Goal: Task Accomplishment & Management: Use online tool/utility

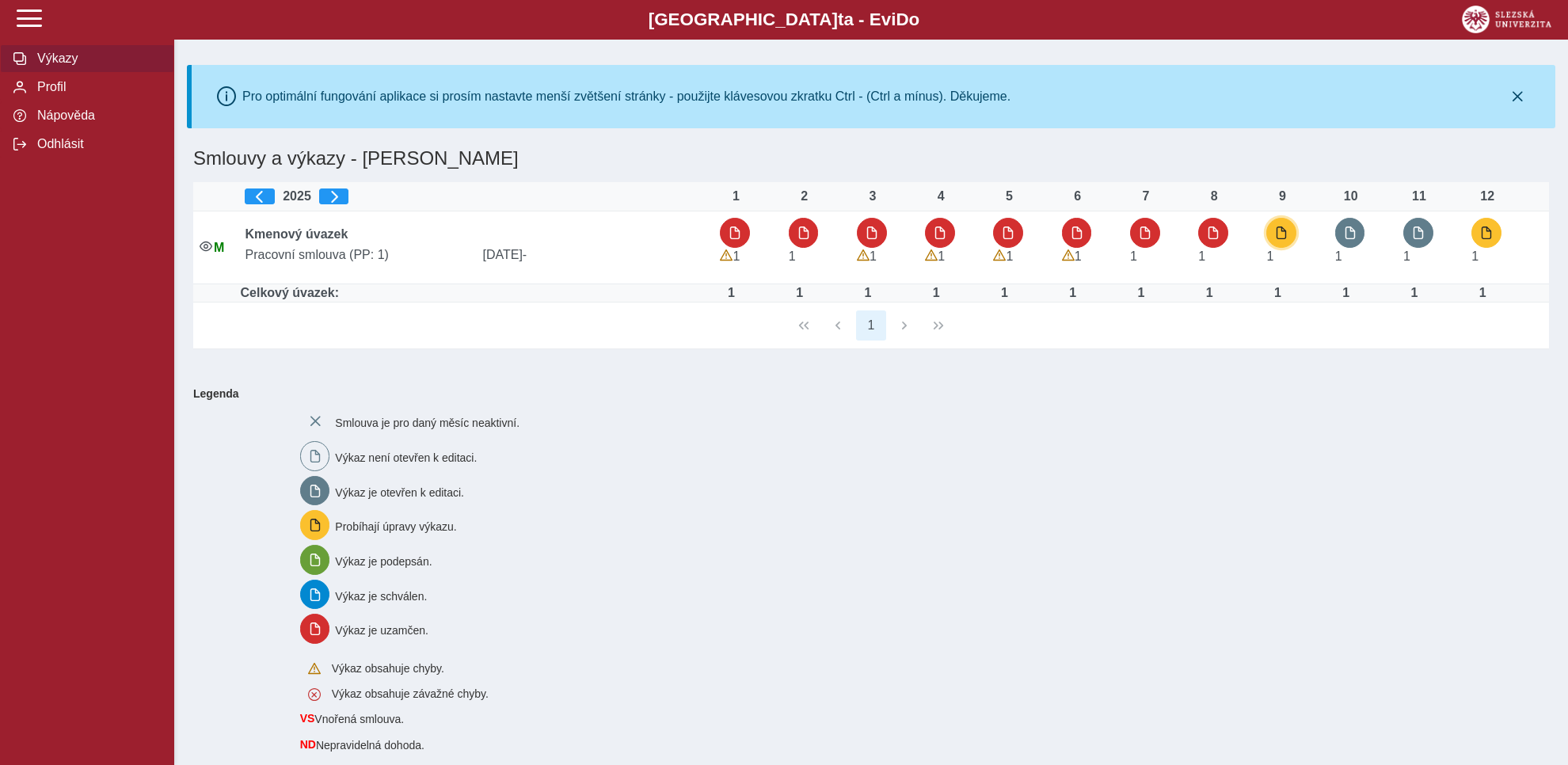
click at [1278, 235] on span "button" at bounding box center [1281, 233] width 12 height 12
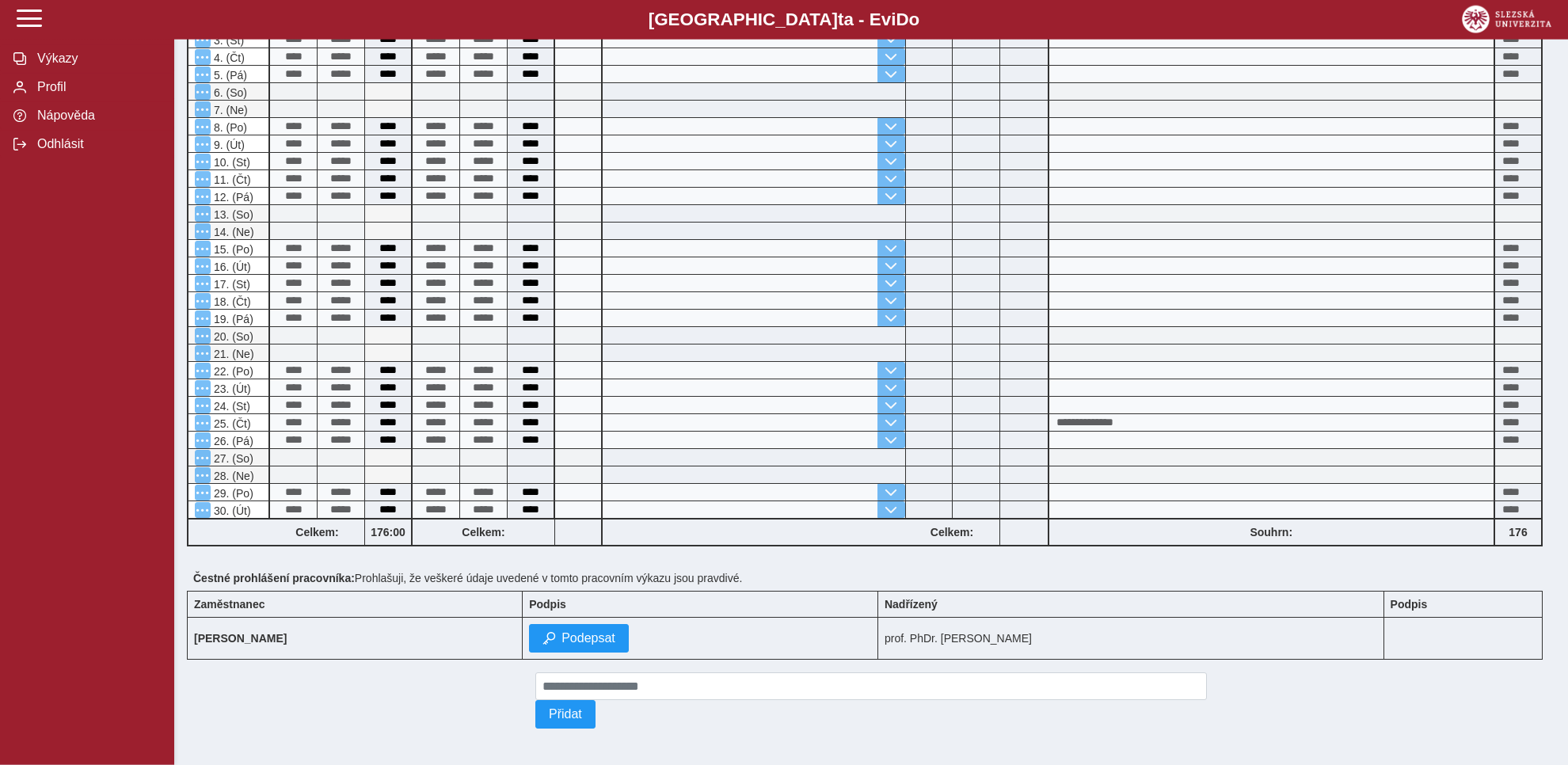
scroll to position [530, 0]
click at [562, 629] on span "Podepsat" at bounding box center [588, 636] width 54 height 14
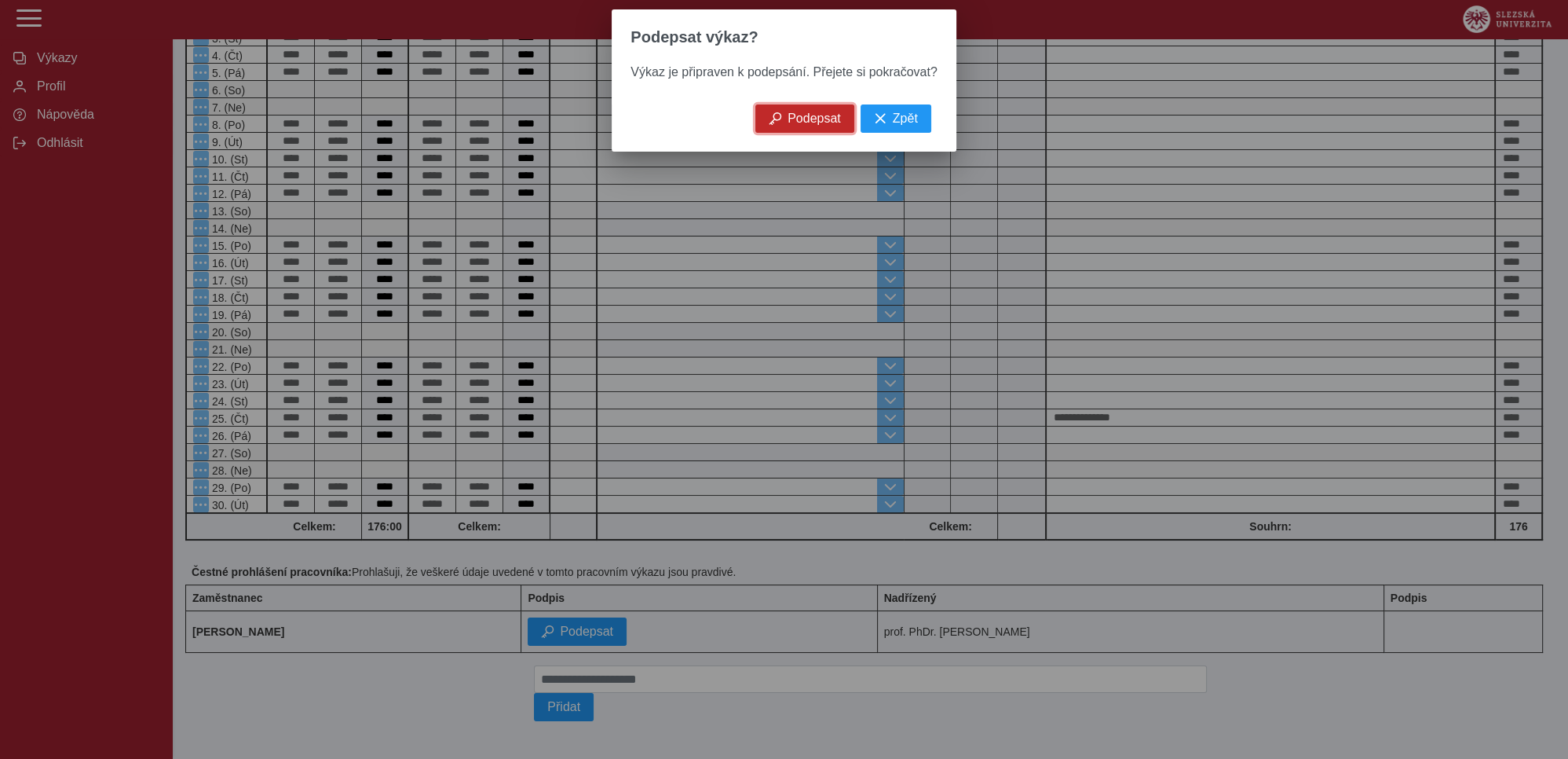
click at [801, 126] on span "Podepsat" at bounding box center [814, 118] width 53 height 14
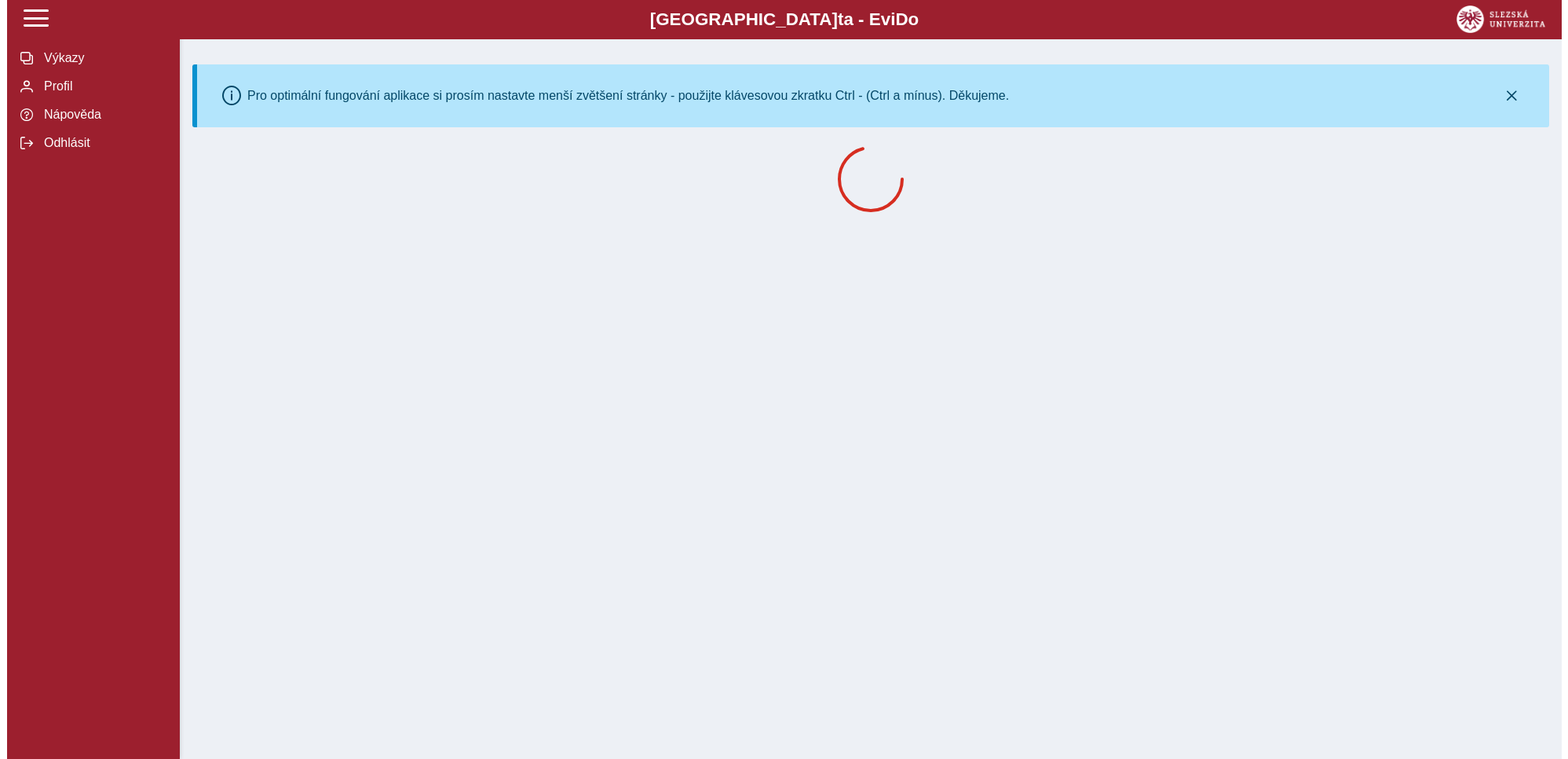
scroll to position [0, 0]
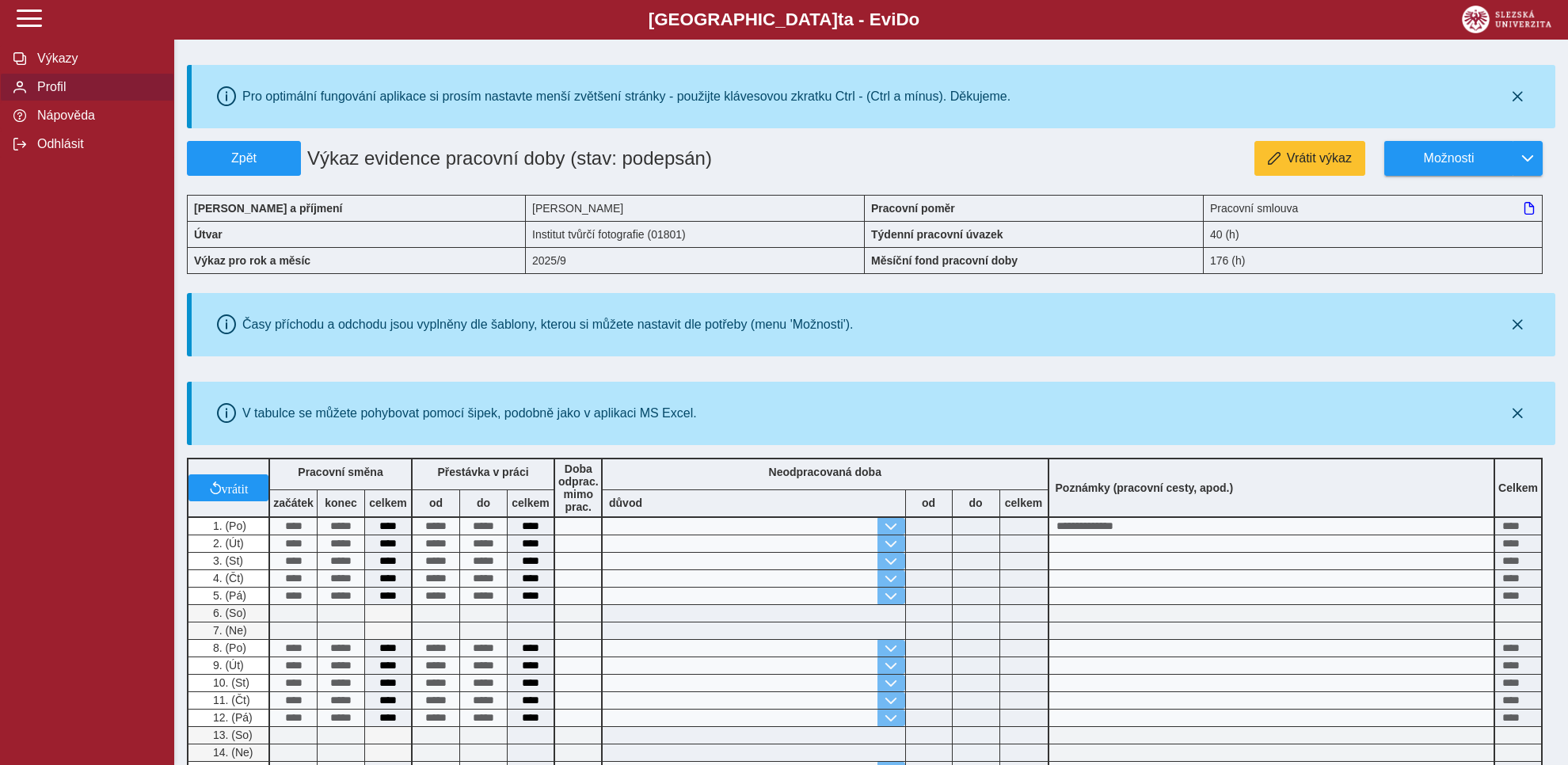
click at [45, 94] on span "Profil" at bounding box center [96, 87] width 128 height 14
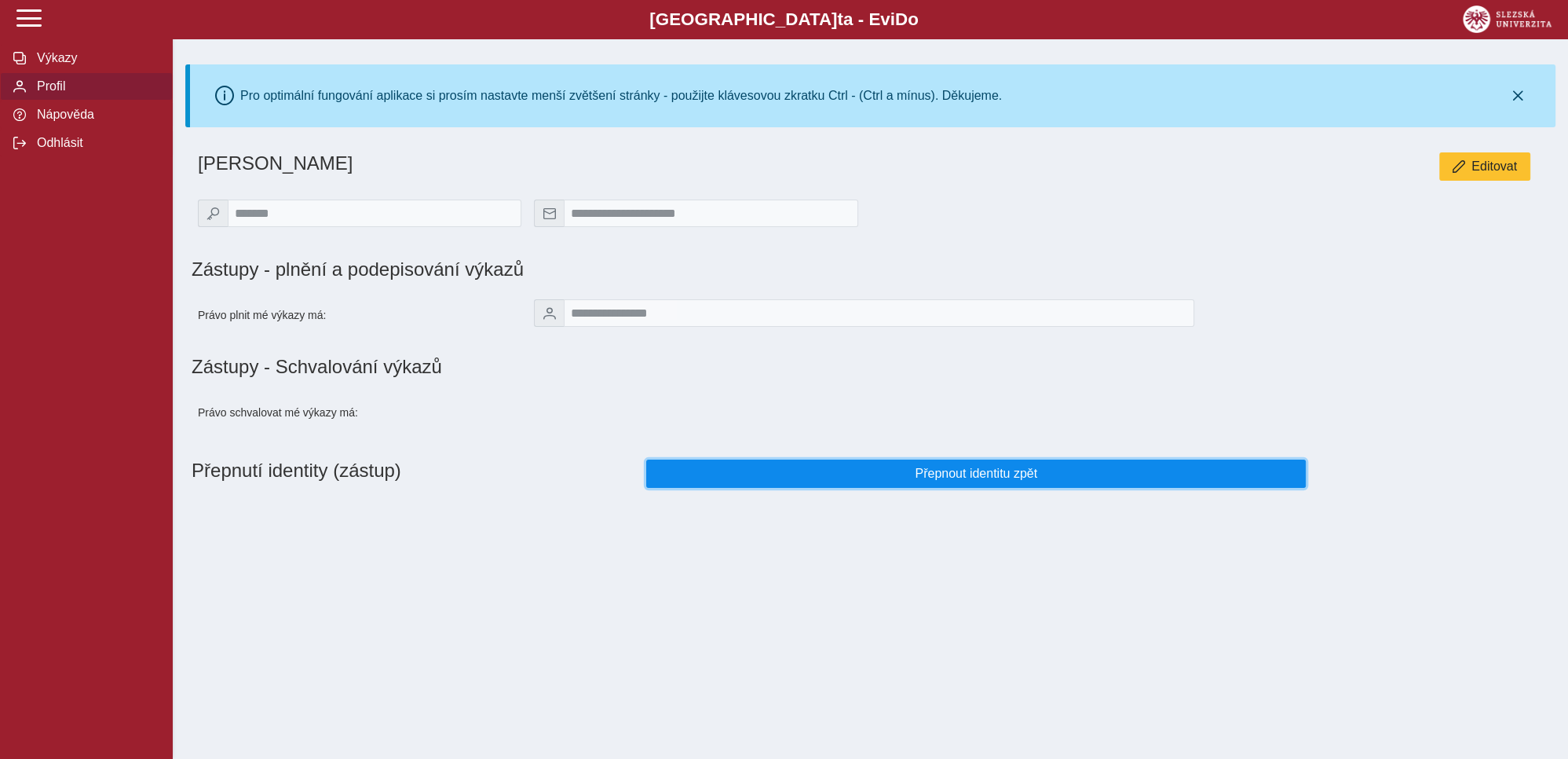
click at [961, 481] on span "Přepnout identitu zpět" at bounding box center [976, 474] width 634 height 14
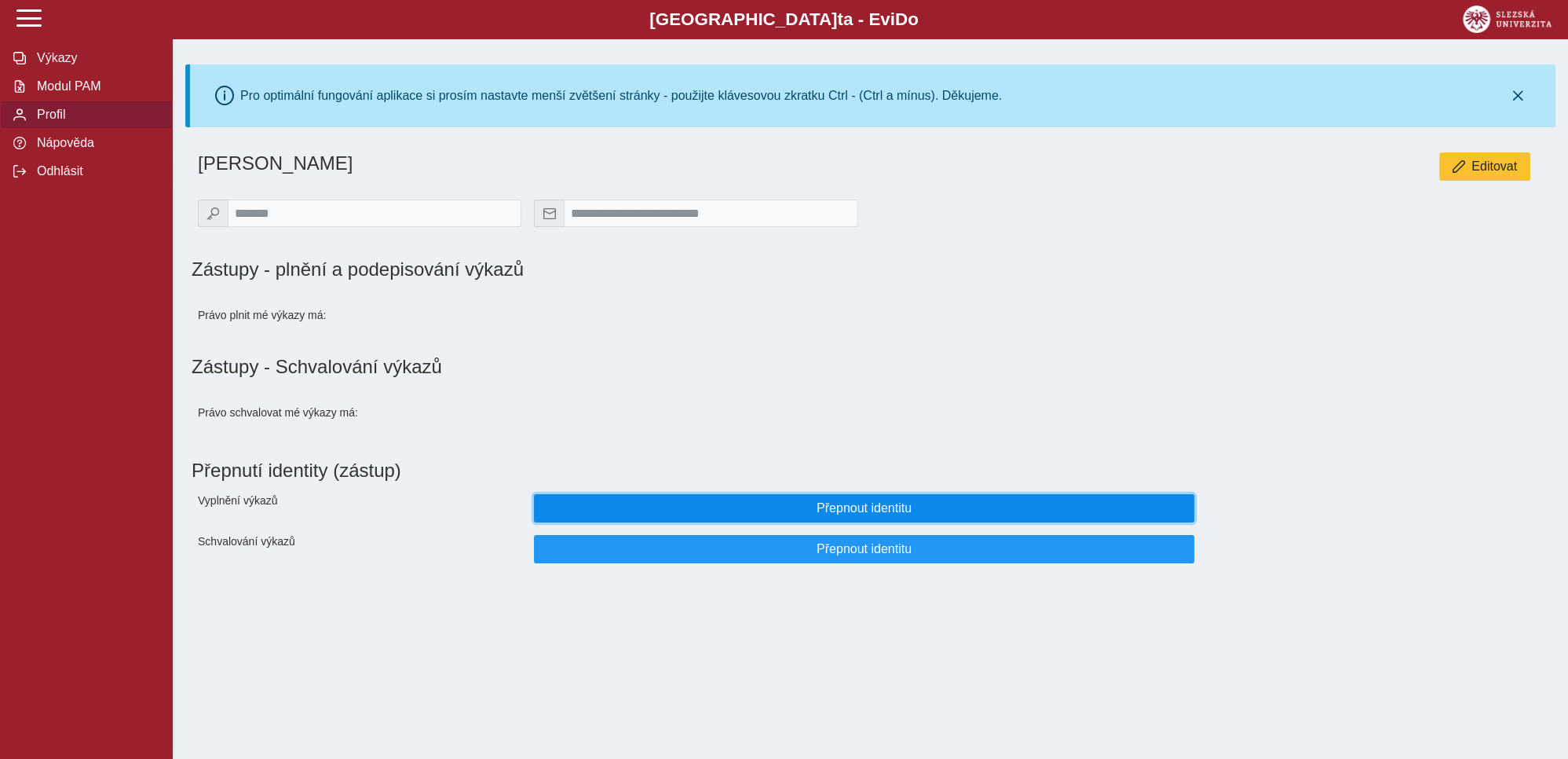
click at [838, 516] on span "Přepnout identitu" at bounding box center [864, 508] width 634 height 14
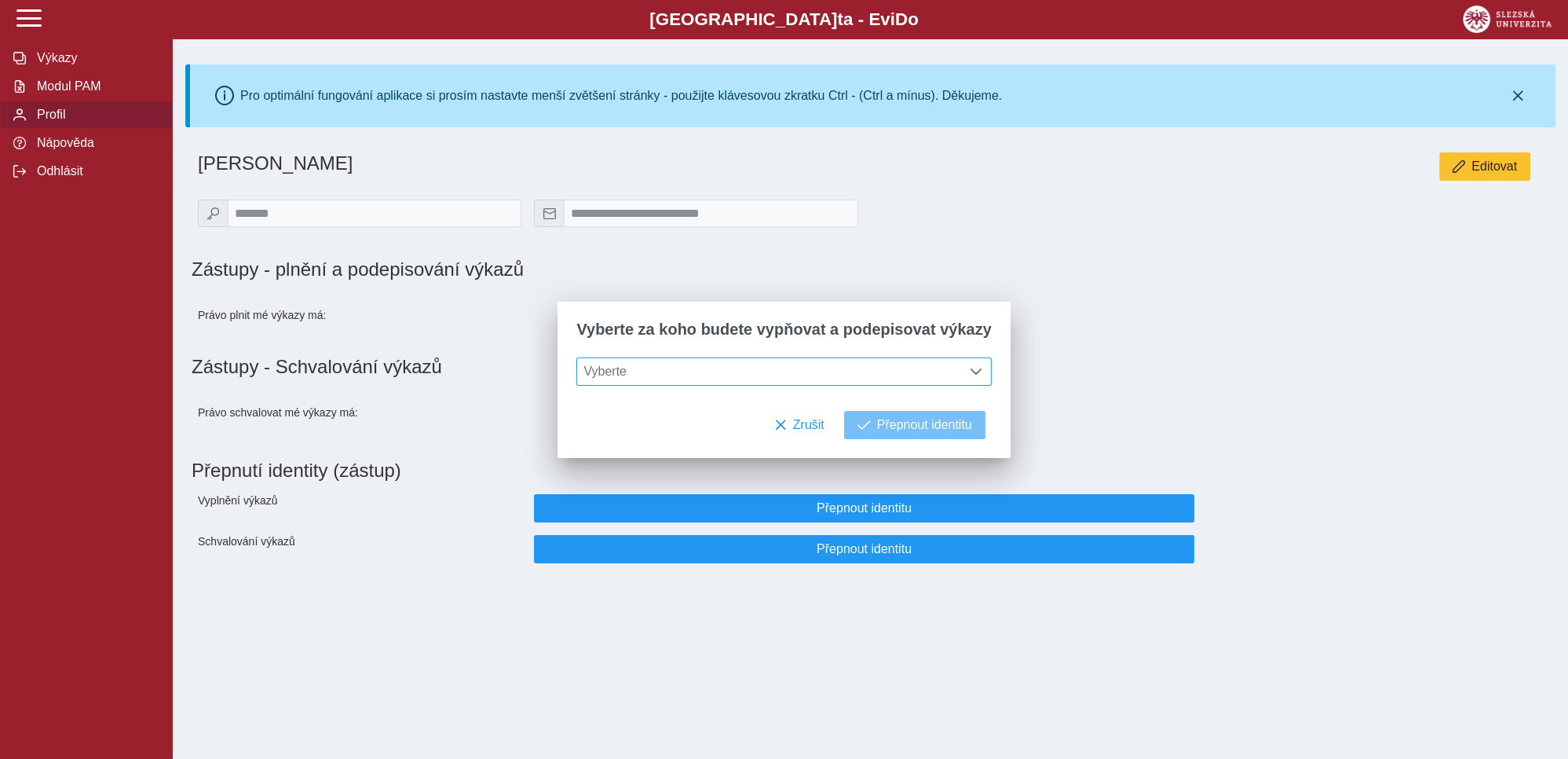
click at [970, 372] on span at bounding box center [976, 371] width 12 height 12
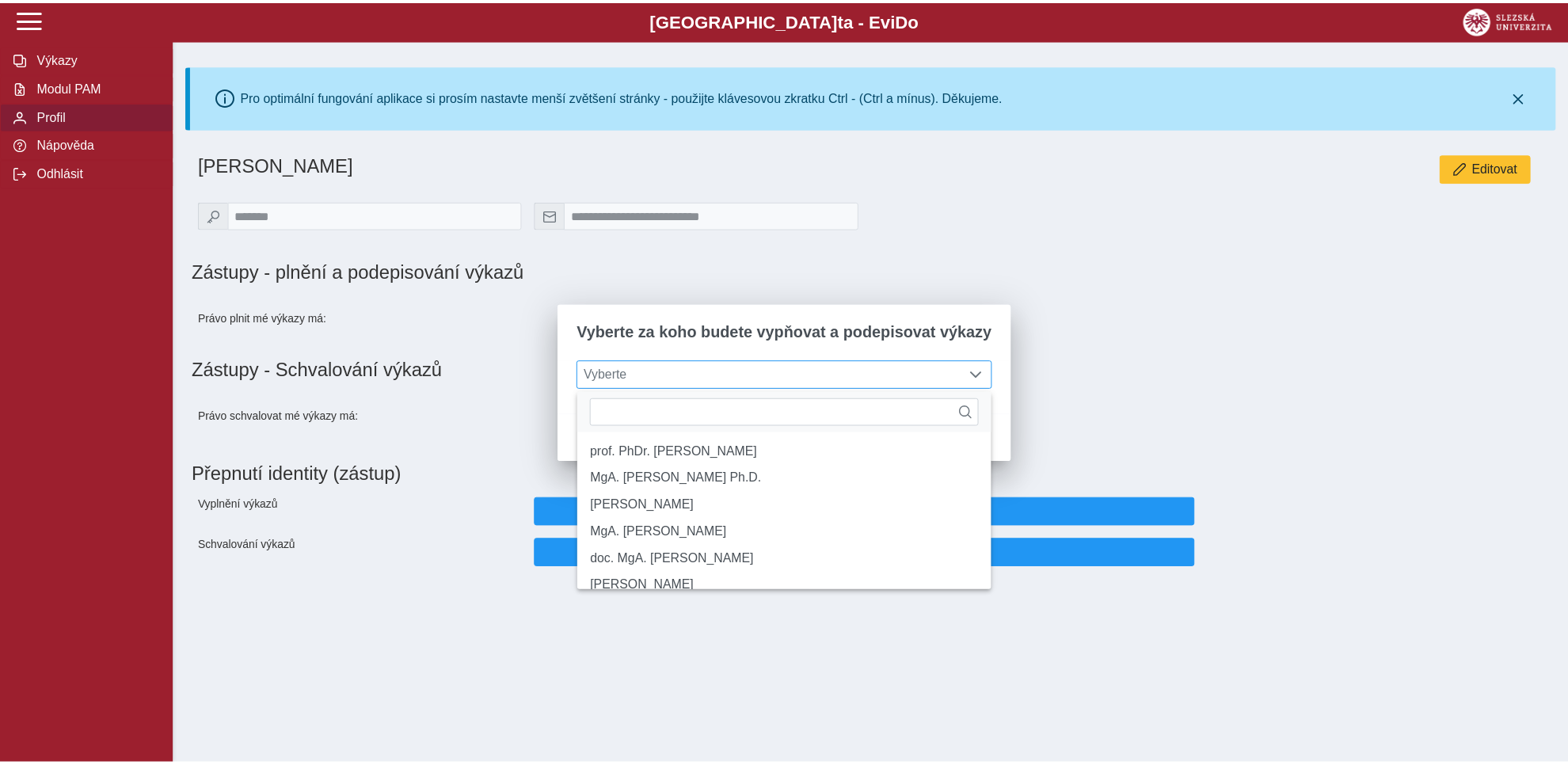
scroll to position [9, 64]
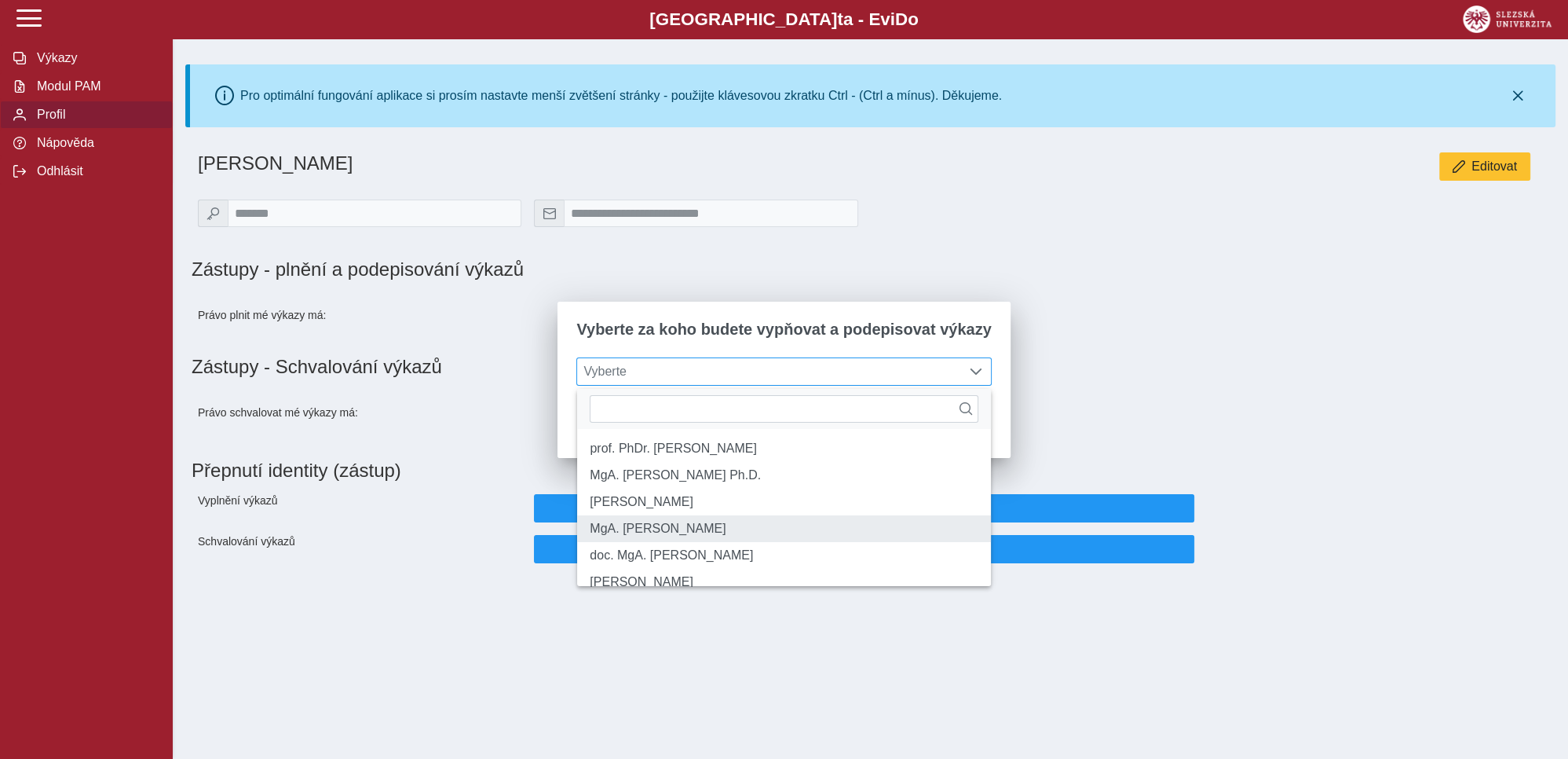
click at [690, 542] on li "MgA. [PERSON_NAME]" at bounding box center [783, 529] width 413 height 27
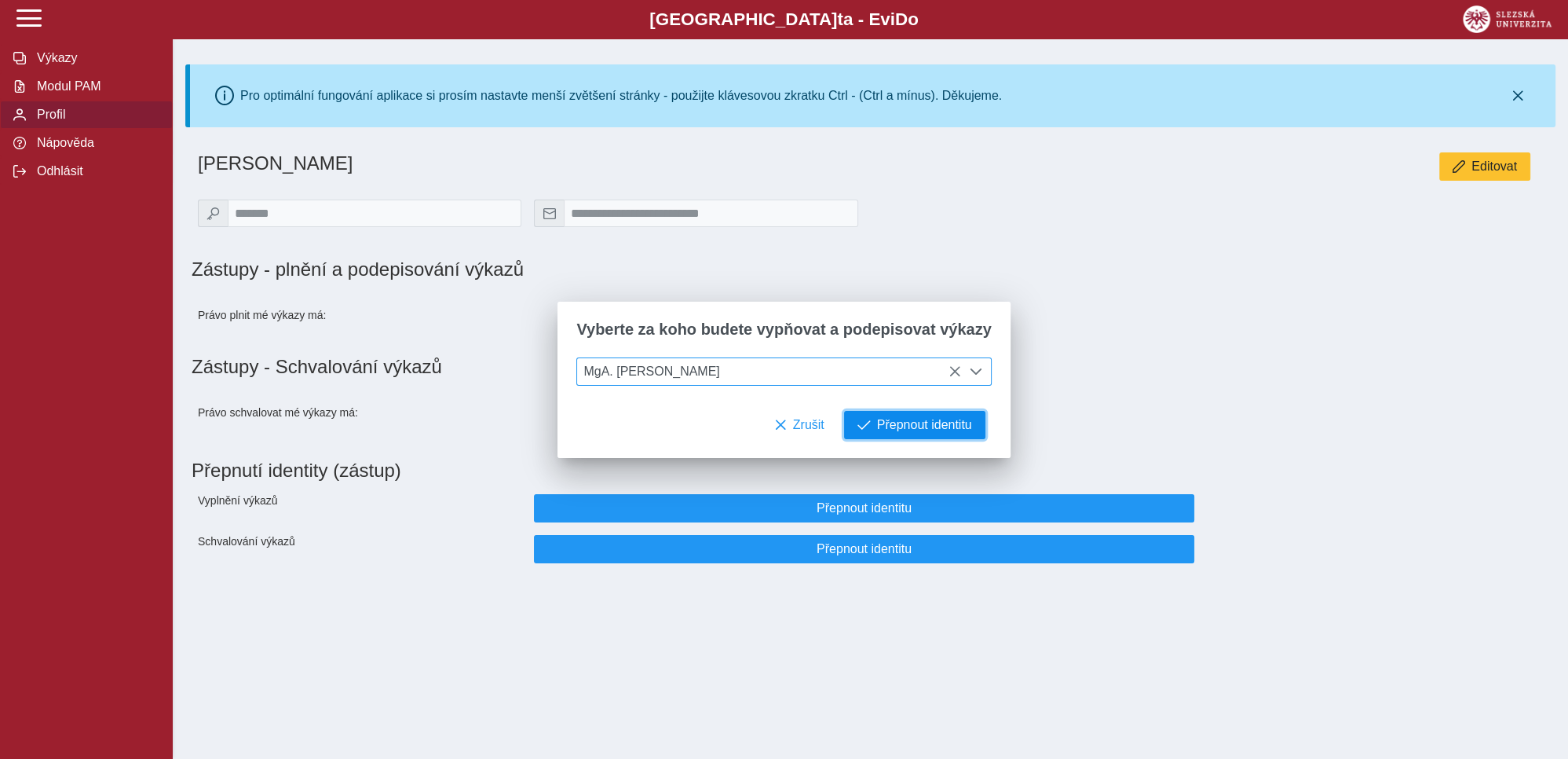
click at [910, 432] on span "Přepnout identitu" at bounding box center [924, 425] width 95 height 14
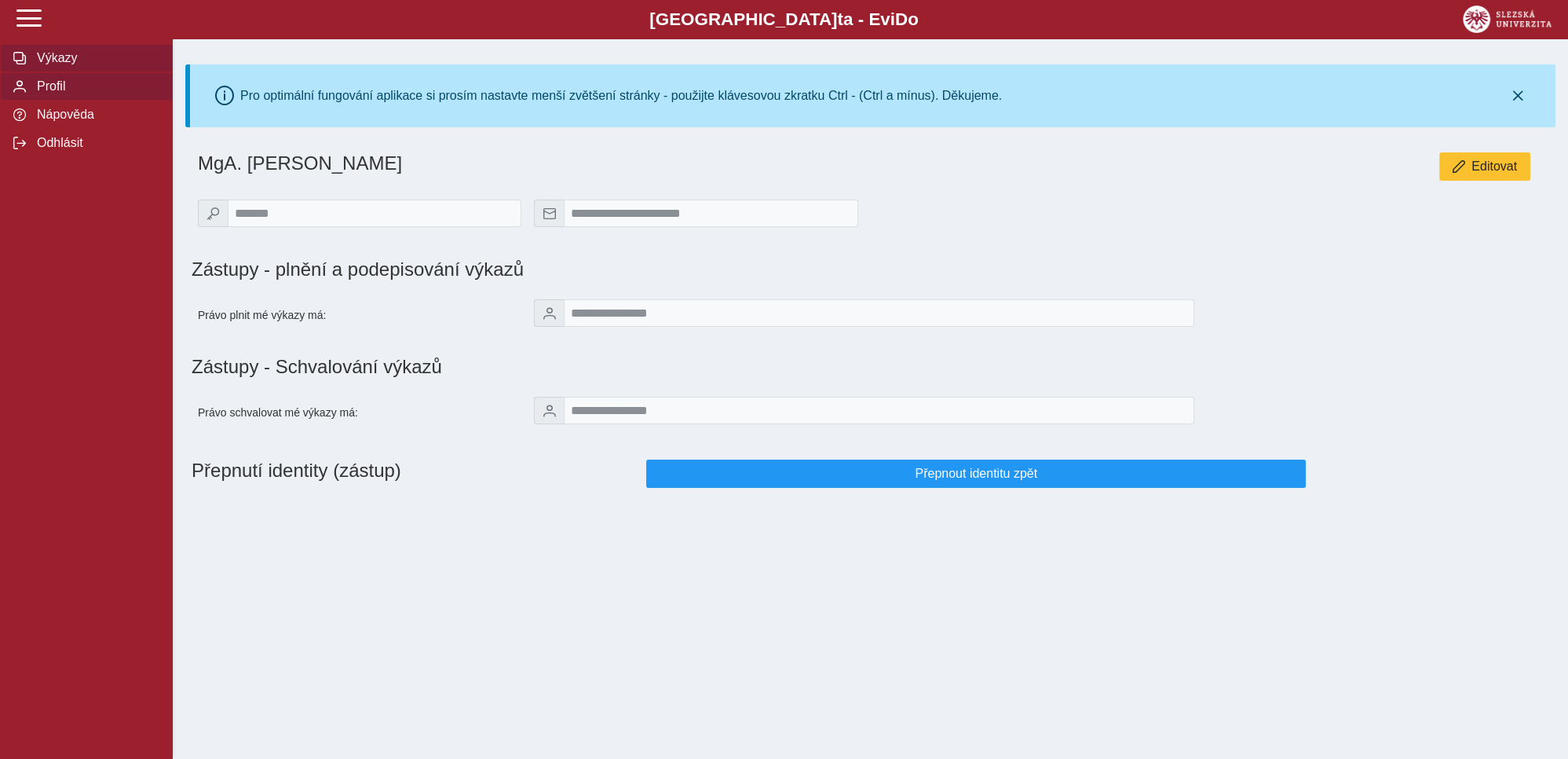
click at [38, 65] on span "Výkazy" at bounding box center [95, 58] width 127 height 14
